Goal: Navigation & Orientation: Find specific page/section

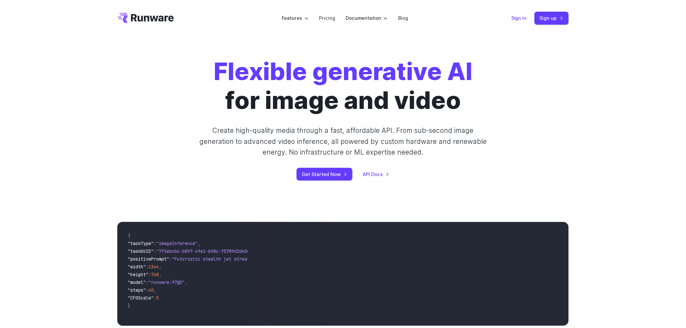
click at [520, 19] on link "Sign in" at bounding box center [519, 17] width 16 height 7
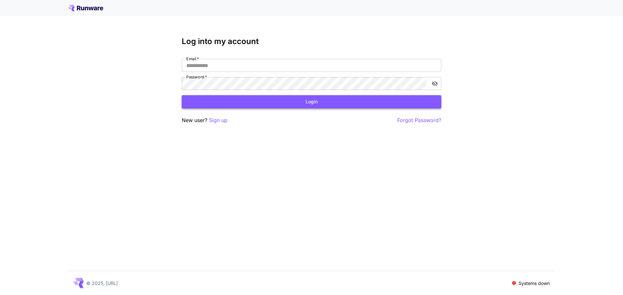
type input "**********"
click at [239, 104] on button "Login" at bounding box center [311, 101] width 259 height 13
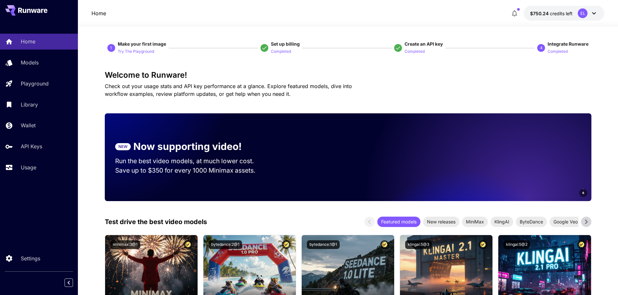
scroll to position [55, 0]
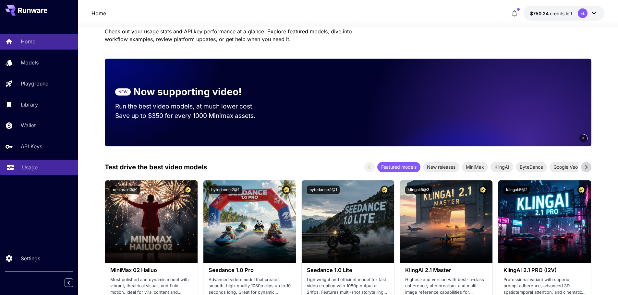
click at [44, 164] on div "Usage" at bounding box center [47, 168] width 51 height 8
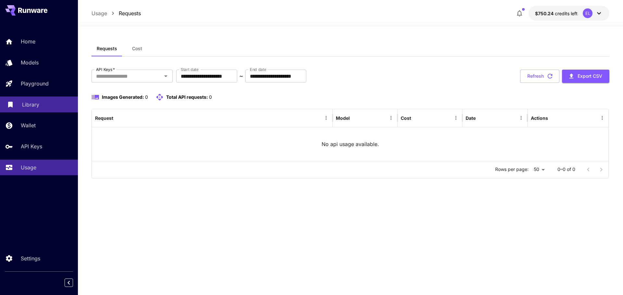
click at [37, 107] on p "Library" at bounding box center [30, 105] width 17 height 8
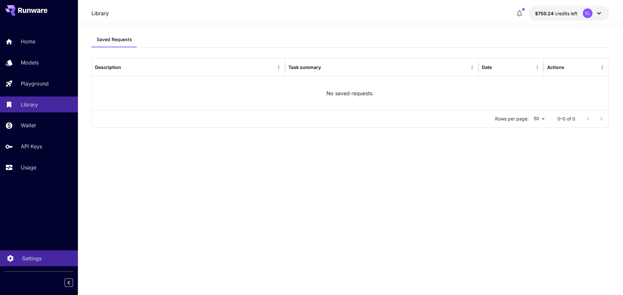
click at [34, 262] on p "Settings" at bounding box center [31, 259] width 19 height 8
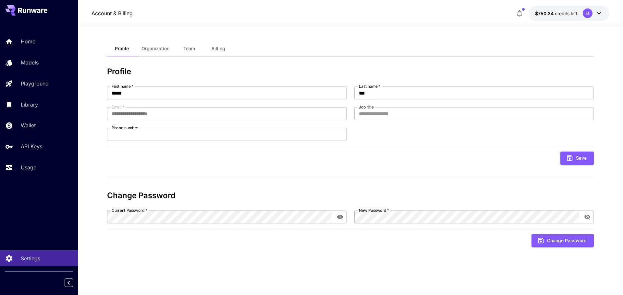
click at [162, 50] on span "Organization" at bounding box center [155, 49] width 28 height 6
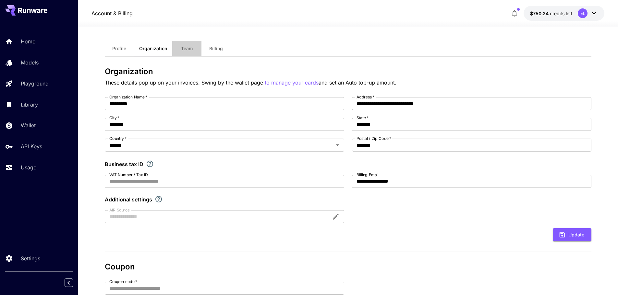
click at [189, 46] on span "Team" at bounding box center [187, 49] width 12 height 6
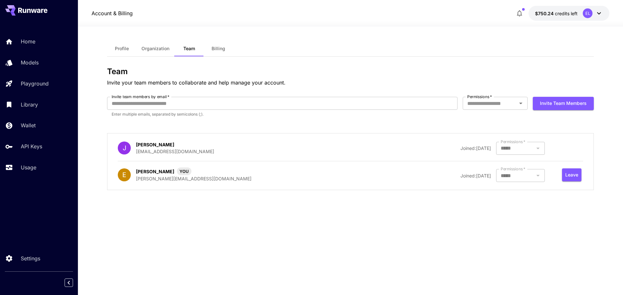
click at [212, 45] on button "Billing" at bounding box center [218, 49] width 29 height 16
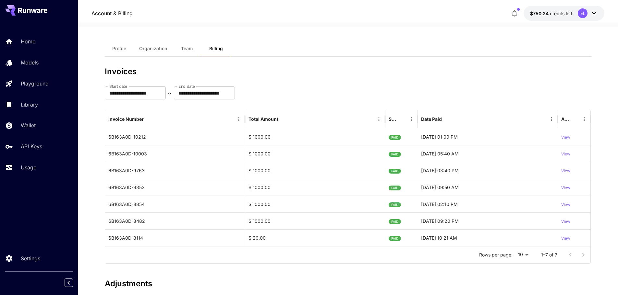
click at [130, 53] on button "Profile" at bounding box center [119, 49] width 29 height 16
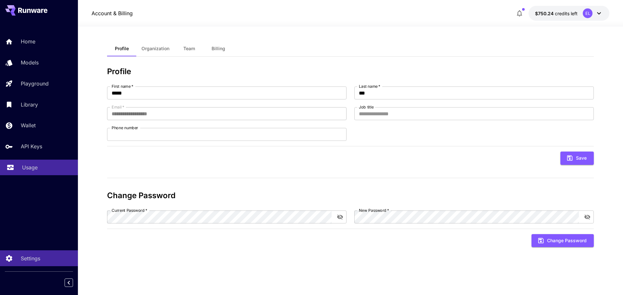
click at [35, 164] on p "Usage" at bounding box center [30, 168] width 16 height 8
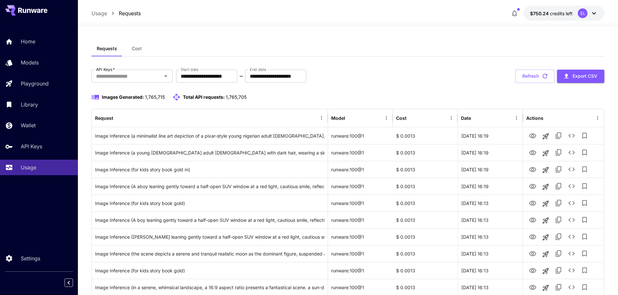
drag, startPoint x: 134, startPoint y: 48, endPoint x: 131, endPoint y: 64, distance: 16.5
click at [139, 46] on span "Cost" at bounding box center [137, 49] width 10 height 6
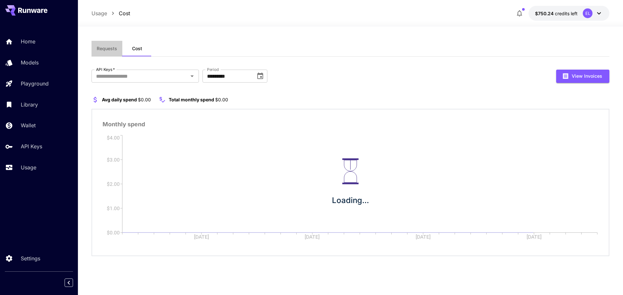
click at [117, 53] on button "Requests" at bounding box center [106, 49] width 31 height 16
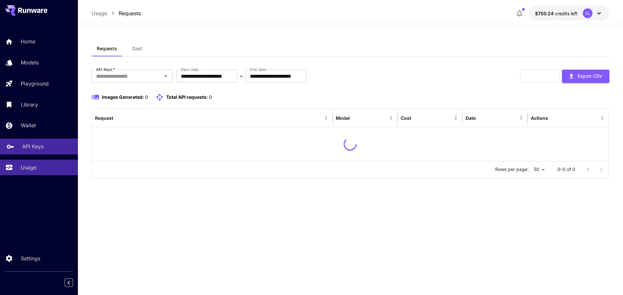
click at [57, 144] on div "API Keys" at bounding box center [47, 147] width 51 height 8
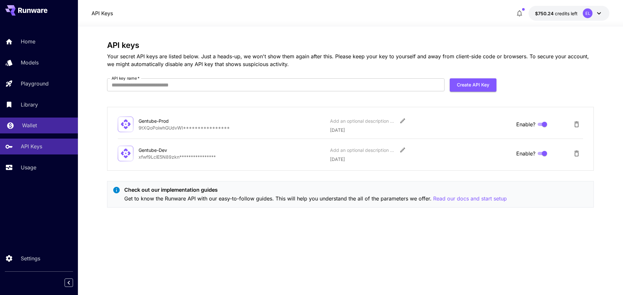
click at [54, 131] on link "Wallet" at bounding box center [39, 126] width 78 height 16
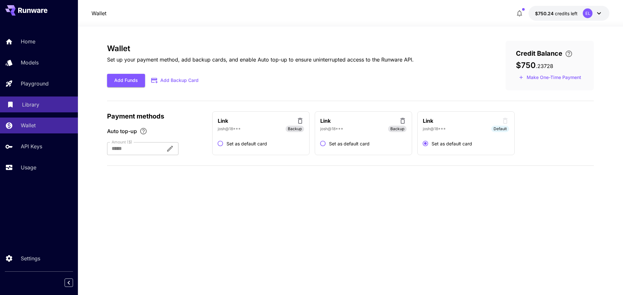
click at [50, 105] on div "Library" at bounding box center [47, 105] width 51 height 8
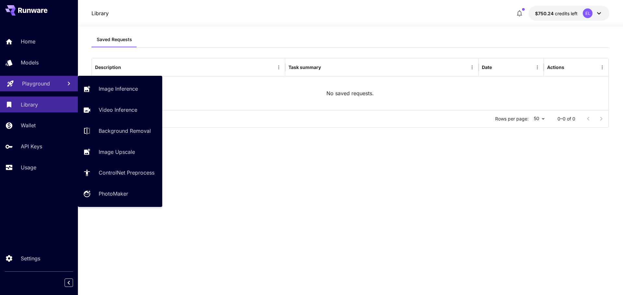
click at [28, 82] on p "Playground" at bounding box center [36, 84] width 28 height 8
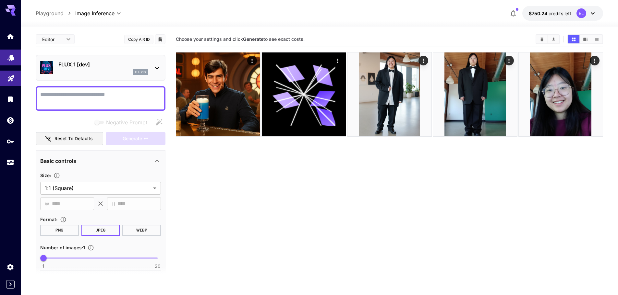
click at [14, 57] on icon "Models" at bounding box center [11, 56] width 8 height 8
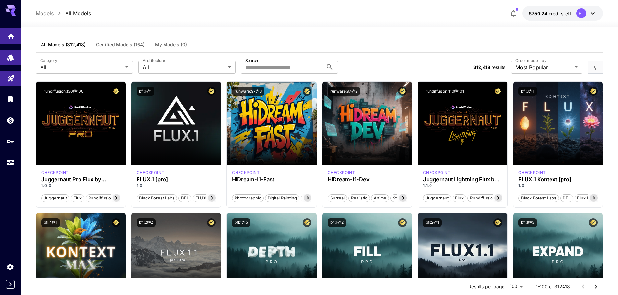
click at [13, 39] on link at bounding box center [10, 37] width 21 height 16
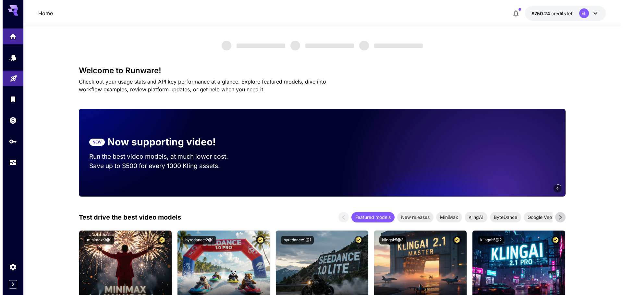
scroll to position [66, 0]
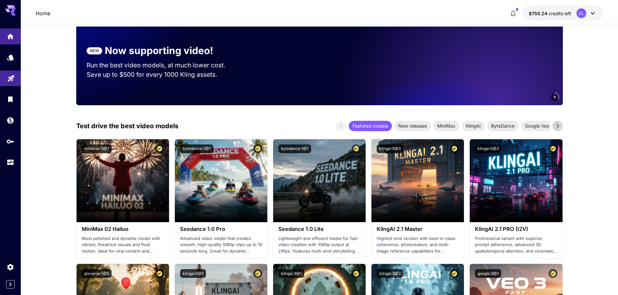
click at [590, 14] on icon at bounding box center [593, 13] width 8 height 8
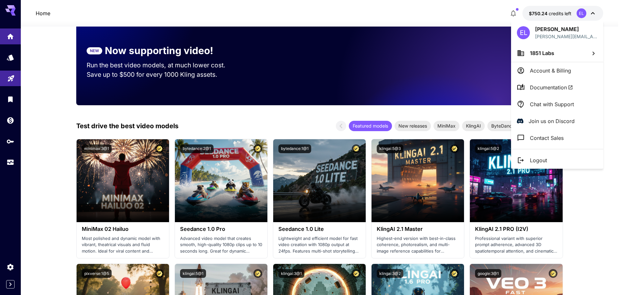
click at [510, 6] on div at bounding box center [311, 147] width 623 height 295
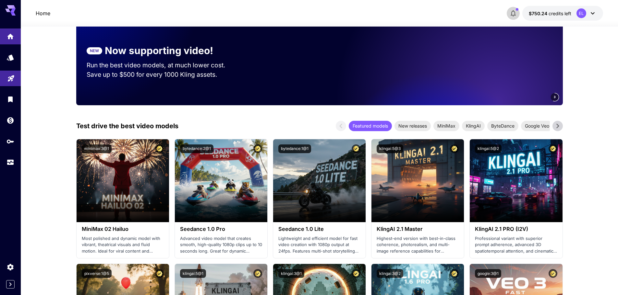
click at [515, 14] on icon "button" at bounding box center [513, 13] width 8 height 8
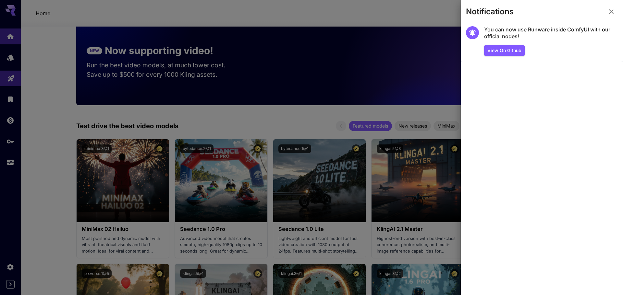
click at [609, 12] on icon "button" at bounding box center [611, 12] width 8 height 8
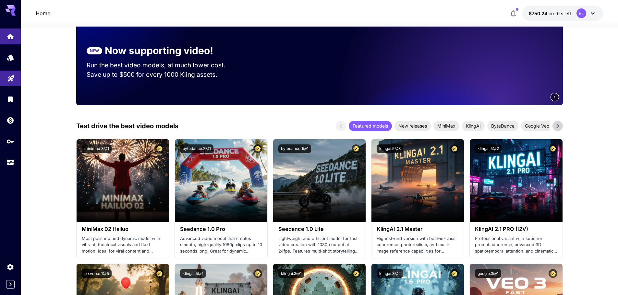
click at [591, 14] on icon at bounding box center [593, 13] width 8 height 8
